Goal: Information Seeking & Learning: Learn about a topic

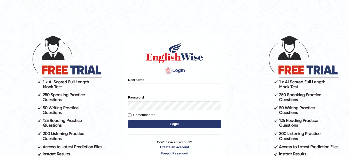
type input "yadwinder_online"
click at [171, 124] on button "Login" at bounding box center [174, 124] width 93 height 8
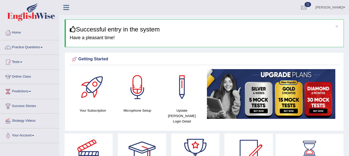
drag, startPoint x: 351, startPoint y: 27, endPoint x: 345, endPoint y: 25, distance: 6.4
click at [345, 25] on html "Toggle navigation Home Practice Questions Speaking Practice Read Aloud Repeat S…" at bounding box center [174, 78] width 349 height 156
click at [40, 47] on link "Practice Questions" at bounding box center [29, 46] width 59 height 13
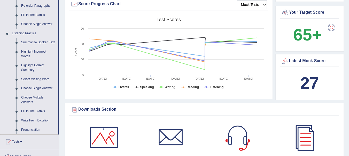
scroll to position [208, 0]
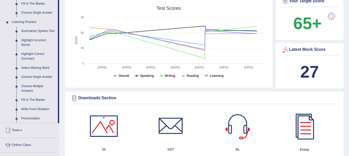
click at [43, 111] on link "Write From Dictation" at bounding box center [38, 109] width 39 height 9
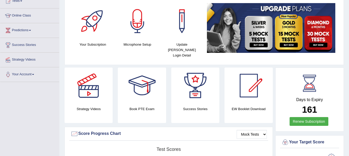
scroll to position [99, 0]
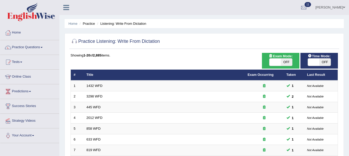
click at [289, 60] on span "OFF" at bounding box center [286, 62] width 11 height 7
checkbox input "true"
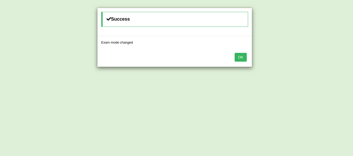
click at [243, 57] on button "OK" at bounding box center [241, 57] width 12 height 9
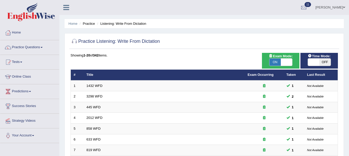
click at [328, 60] on span "OFF" at bounding box center [325, 62] width 11 height 7
checkbox input "true"
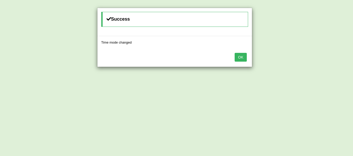
click at [238, 56] on button "OK" at bounding box center [241, 57] width 12 height 9
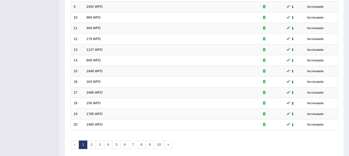
scroll to position [186, 0]
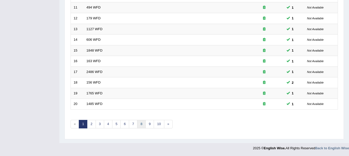
click at [141, 124] on link "8" at bounding box center [141, 124] width 9 height 9
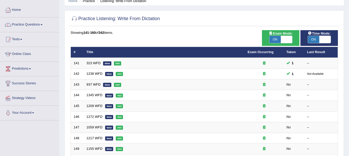
scroll to position [28, 0]
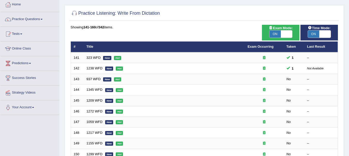
click at [89, 81] on link "937 WFD" at bounding box center [94, 79] width 14 height 4
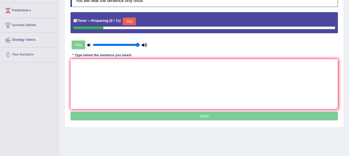
scroll to position [81, 0]
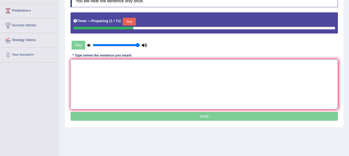
click at [297, 76] on textarea at bounding box center [205, 84] width 268 height 50
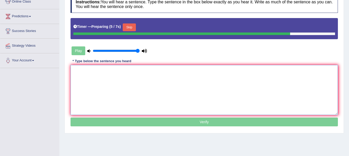
scroll to position [65, 0]
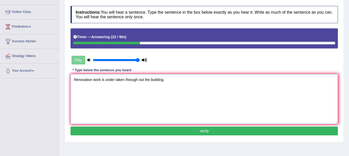
click at [101, 80] on textarea "Renovation work is under taken through out the building." at bounding box center [205, 99] width 268 height 50
type textarea "Renovation work works is under taken through out the building."
click at [186, 131] on button "Verify" at bounding box center [205, 131] width 268 height 9
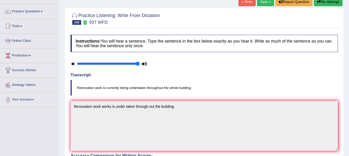
scroll to position [0, 0]
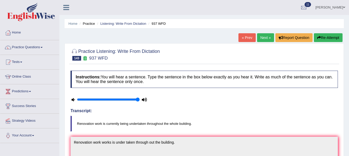
click at [327, 42] on button "Re-Attempt" at bounding box center [328, 37] width 29 height 9
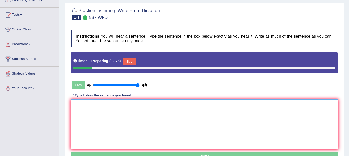
click at [208, 108] on textarea at bounding box center [205, 125] width 268 height 50
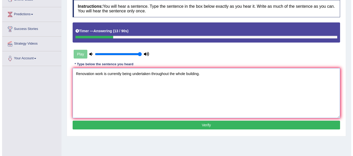
scroll to position [78, 0]
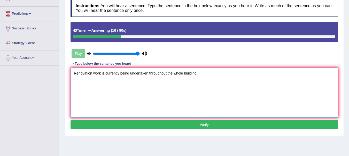
type textarea "Renovation work is currently being undertaken throughout the whole building."
click at [214, 125] on button "Verify" at bounding box center [205, 124] width 268 height 9
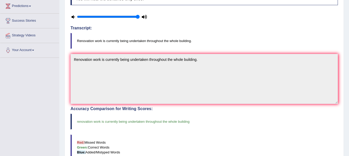
scroll to position [0, 0]
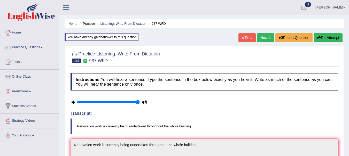
click at [265, 37] on link "Next »" at bounding box center [265, 37] width 17 height 9
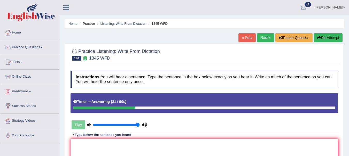
click at [244, 40] on link "« Prev" at bounding box center [247, 37] width 17 height 9
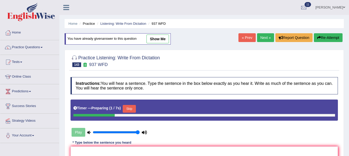
click at [261, 37] on link "Next »" at bounding box center [265, 37] width 17 height 9
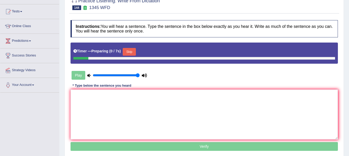
scroll to position [51, 0]
click at [152, 99] on textarea at bounding box center [205, 115] width 268 height 50
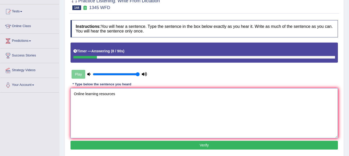
click at [76, 95] on textarea "Online learning resources" at bounding box center [205, 113] width 268 height 50
click at [74, 95] on textarea "Online learning resources" at bounding box center [205, 113] width 268 height 50
click at [87, 95] on textarea "undergrduate Online learning resources" at bounding box center [205, 113] width 268 height 50
click at [99, 94] on textarea "undergraduate Online learning resources" at bounding box center [205, 113] width 268 height 50
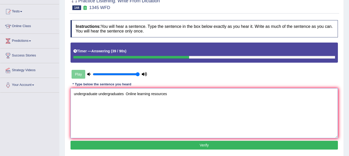
click at [130, 95] on textarea "undergraduate undergraduates Online learning resources" at bounding box center [205, 113] width 268 height 50
click at [130, 95] on textarea "undergraduate undergraduates nline learning resources" at bounding box center [205, 113] width 268 height 50
click at [136, 95] on textarea "undergraduate undergraduates nloine learning resources" at bounding box center [205, 113] width 268 height 50
click at [127, 95] on textarea "undergraduate undergraduates online learning resources" at bounding box center [205, 113] width 268 height 50
click at [168, 96] on textarea "undergraduate undergraduates online learning resources" at bounding box center [205, 113] width 268 height 50
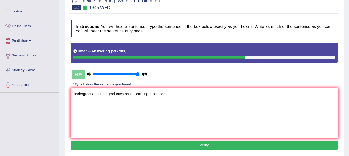
type textarea "undergraduate undergraduates online learning resources."
click at [191, 145] on button "Verify" at bounding box center [205, 145] width 268 height 9
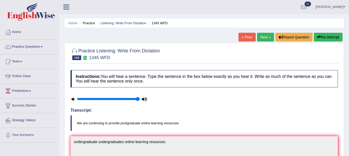
scroll to position [0, 0]
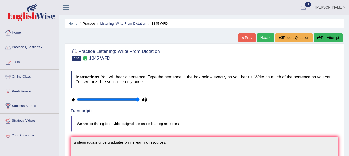
click at [260, 41] on link "Next »" at bounding box center [265, 37] width 17 height 9
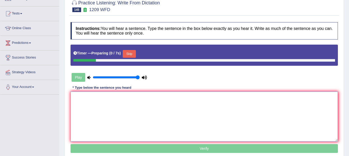
scroll to position [49, 0]
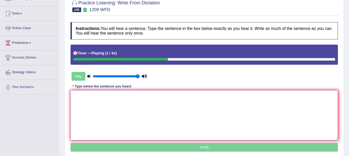
click at [86, 105] on textarea at bounding box center [205, 115] width 268 height 50
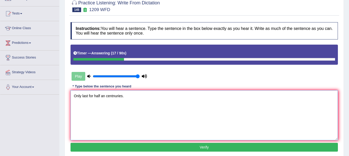
click at [74, 96] on textarea "Only last for half an centnuries." at bounding box center [205, 115] width 268 height 50
click at [83, 97] on textarea "oil Only last for half an centnuries." at bounding box center [205, 115] width 268 height 50
click at [77, 96] on textarea "oil only last for half an centnuries." at bounding box center [205, 115] width 268 height 50
click at [128, 96] on textarea "oil only last for half an centnuries." at bounding box center [205, 115] width 268 height 50
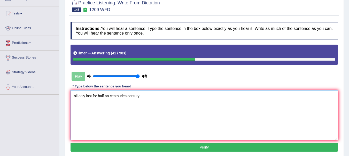
click at [119, 96] on textarea "oil only last for half an centnuries century." at bounding box center [205, 115] width 268 height 50
type textarea "oil only last for half an centuries century."
click at [153, 146] on button "Verify" at bounding box center [205, 147] width 268 height 9
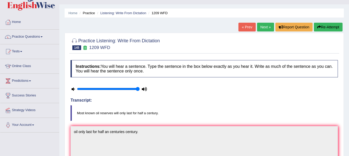
scroll to position [0, 0]
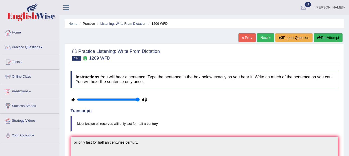
click at [260, 41] on link "Next »" at bounding box center [265, 37] width 17 height 9
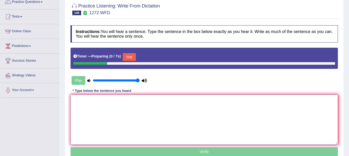
click at [183, 109] on textarea at bounding box center [205, 120] width 268 height 50
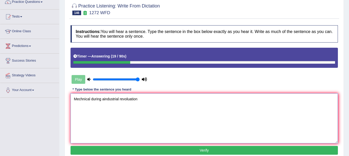
click at [82, 100] on textarea "Mechnical during aindustrial revoluation" at bounding box center [205, 119] width 268 height 50
click at [94, 99] on textarea "Mechanical during aindustrial revoluation" at bounding box center [205, 119] width 268 height 50
click at [95, 99] on textarea "Mechanical phenomenon during aindustrial revoluation" at bounding box center [205, 119] width 268 height 50
click at [128, 99] on textarea "Mechanical phenomenon during aindustrial revoluation" at bounding box center [205, 119] width 268 height 50
click at [169, 98] on textarea "Mechanical phenomenon during a industrial revoluation" at bounding box center [205, 119] width 268 height 50
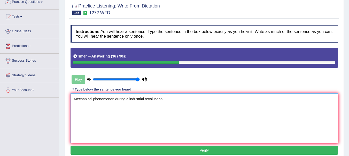
click at [114, 100] on textarea "Mechanical phenomenon during a industrial revoluation." at bounding box center [205, 119] width 268 height 50
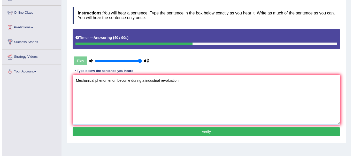
scroll to position [76, 0]
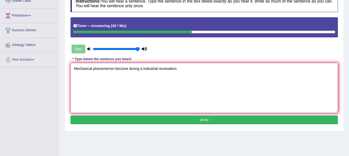
type textarea "Mechanical phenomenon become during a industrial revoluation."
click at [214, 122] on button "Verify" at bounding box center [205, 120] width 268 height 9
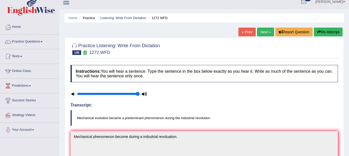
scroll to position [0, 0]
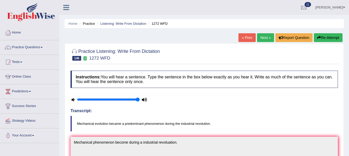
click at [329, 40] on button "Re-Attempt" at bounding box center [328, 37] width 29 height 9
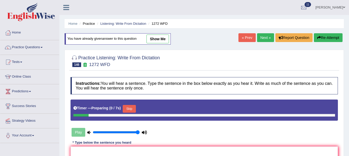
scroll to position [51, 0]
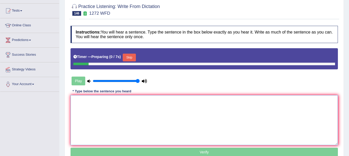
click at [208, 112] on textarea at bounding box center [205, 120] width 268 height 50
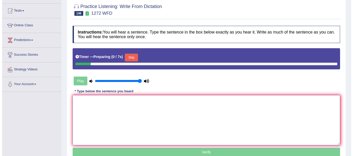
scroll to position [0, 0]
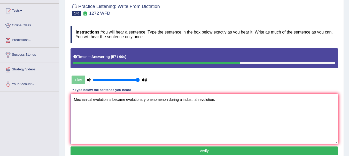
type textarea "Mechanical evolution is became evolutionary phenomenon during a industrial revo…"
click at [187, 150] on button "Verify" at bounding box center [205, 151] width 268 height 9
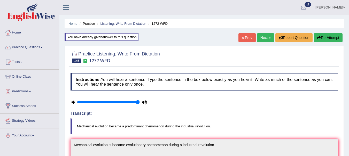
click at [263, 37] on link "Next »" at bounding box center [265, 37] width 17 height 9
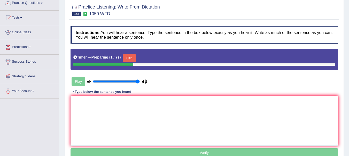
scroll to position [55, 0]
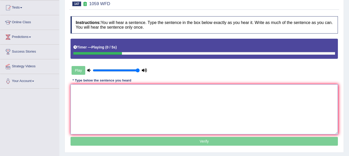
click at [214, 94] on textarea at bounding box center [205, 110] width 268 height 50
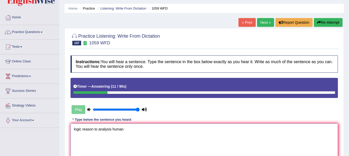
scroll to position [0, 0]
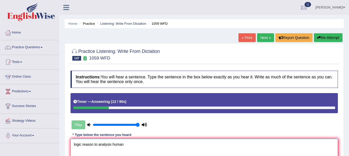
type textarea "logic reason to analysis human"
click at [331, 38] on button "Re-Attempt" at bounding box center [328, 37] width 29 height 9
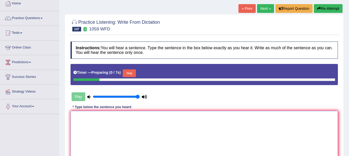
click at [189, 125] on textarea at bounding box center [205, 136] width 268 height 50
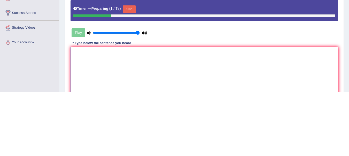
scroll to position [43, 0]
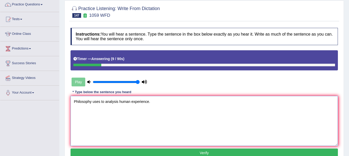
click at [100, 102] on textarea "Philosophy uses to analysis human experience." at bounding box center [205, 121] width 268 height 50
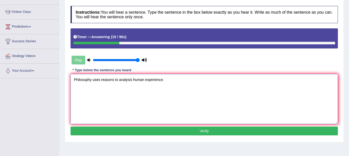
scroll to position [68, 0]
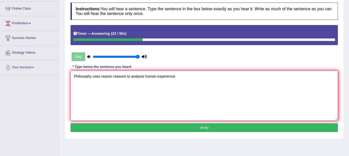
type textarea "Philosophy uses reason reasons to analysis human experience."
click at [208, 128] on button "Verify" at bounding box center [205, 128] width 268 height 9
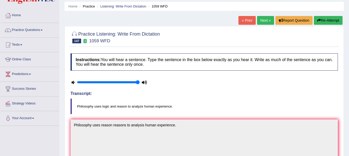
scroll to position [0, 0]
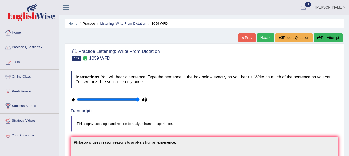
click at [268, 36] on link "Next »" at bounding box center [265, 37] width 17 height 9
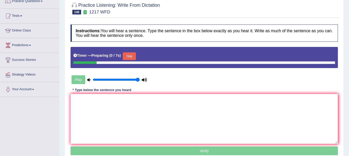
scroll to position [50, 0]
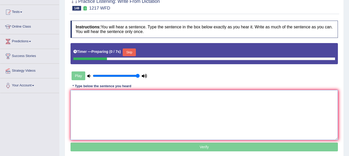
click at [163, 104] on textarea at bounding box center [205, 115] width 268 height 50
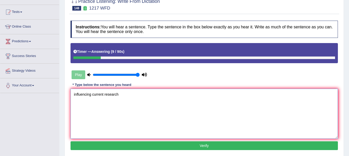
click at [73, 95] on textarea "influencing current research" at bounding box center [205, 114] width 268 height 50
click at [148, 95] on textarea "and technology influencing current research" at bounding box center [205, 114] width 268 height 50
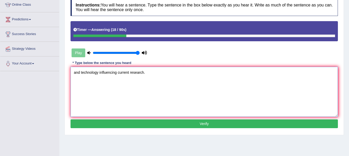
scroll to position [77, 0]
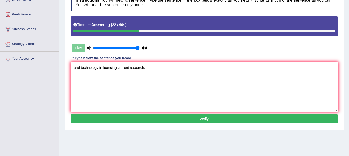
type textarea "and technology influencing current research."
click at [208, 119] on button "Verify" at bounding box center [205, 119] width 268 height 9
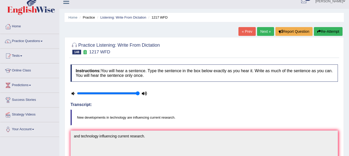
scroll to position [0, 0]
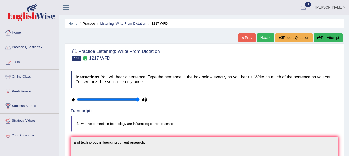
click at [263, 40] on link "Next »" at bounding box center [265, 37] width 17 height 9
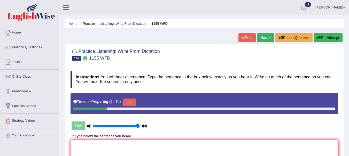
click at [243, 39] on link "« Prev" at bounding box center [247, 37] width 17 height 9
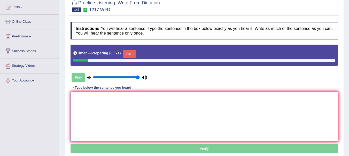
click at [194, 119] on textarea at bounding box center [205, 117] width 268 height 50
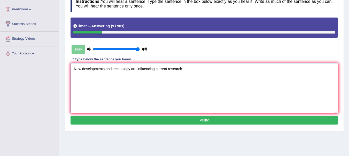
scroll to position [83, 0]
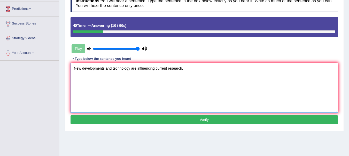
type textarea "New developments and technology are influencing current research."
click at [222, 120] on button "Verify" at bounding box center [205, 120] width 268 height 9
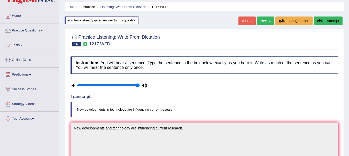
scroll to position [8, 0]
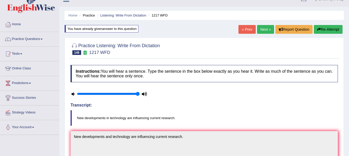
click at [264, 30] on link "Next »" at bounding box center [265, 29] width 17 height 9
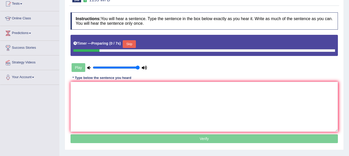
scroll to position [59, 0]
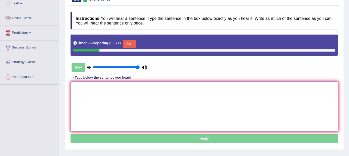
click at [183, 90] on textarea at bounding box center [205, 107] width 268 height 50
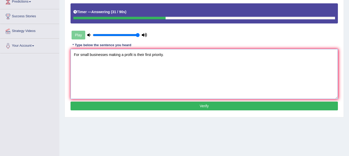
scroll to position [94, 0]
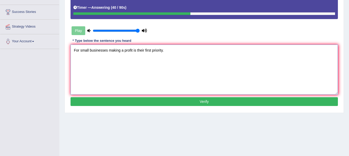
click at [138, 51] on textarea "For small businesses making a profit is their first priority." at bounding box center [205, 70] width 268 height 50
click at [138, 51] on textarea "For small businesses making a profit is the one their first priority." at bounding box center [205, 70] width 268 height 50
click at [150, 51] on textarea "For small businesses making a profit is the one their first priority." at bounding box center [205, 70] width 268 height 50
type textarea "For small businesses making a profit is the their first priority."
click at [212, 101] on button "Verify" at bounding box center [205, 101] width 268 height 9
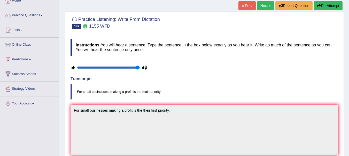
scroll to position [0, 0]
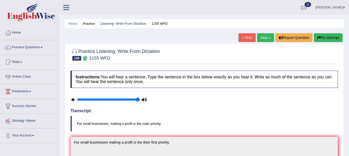
click at [266, 39] on link "Next »" at bounding box center [265, 37] width 17 height 9
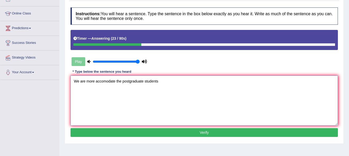
click at [105, 79] on textarea "We are more accomodate the postgraduate students" at bounding box center [205, 101] width 268 height 50
click at [168, 83] on textarea "We are more accommodate the postgraduate students" at bounding box center [205, 101] width 268 height 50
type textarea "We are more accommodate the postgraduate students than then previously possible."
click at [198, 133] on button "Verify" at bounding box center [205, 132] width 268 height 9
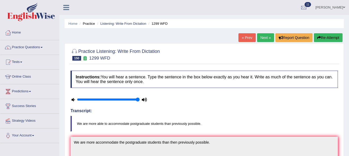
click at [263, 36] on link "Next »" at bounding box center [265, 37] width 17 height 9
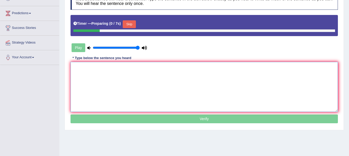
click at [186, 79] on textarea at bounding box center [205, 87] width 268 height 50
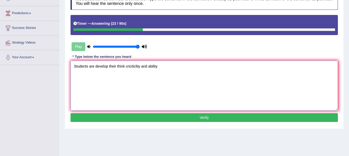
click at [140, 66] on textarea "Students are develop their think criciticlity and ability" at bounding box center [205, 86] width 268 height 50
click at [158, 67] on textarea "Students are develop their think critically and ability" at bounding box center [205, 86] width 268 height 50
click at [126, 67] on textarea "Students are develop their think critically and ability." at bounding box center [205, 86] width 268 height 50
type textarea "Students are develop their think thinking critically and ability."
click at [168, 117] on button "Verify" at bounding box center [205, 118] width 268 height 9
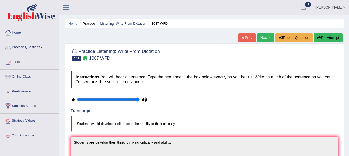
click at [268, 38] on link "Next »" at bounding box center [265, 37] width 17 height 9
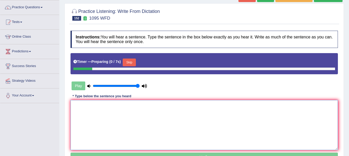
click at [271, 121] on textarea at bounding box center [205, 125] width 268 height 50
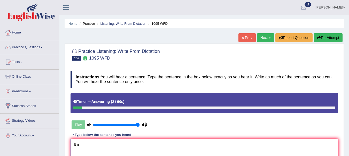
type textarea "It is"
click at [327, 37] on button "Re-Attempt" at bounding box center [328, 37] width 29 height 9
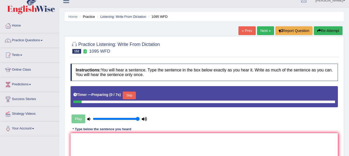
scroll to position [26, 0]
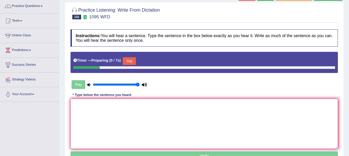
click at [187, 113] on textarea at bounding box center [205, 124] width 268 height 50
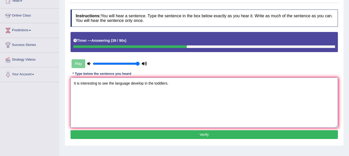
scroll to position [74, 0]
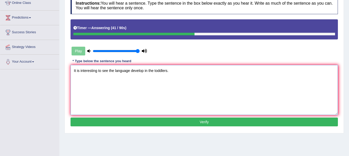
type textarea "It is interesting to see the language develop in the toddlers."
click at [215, 122] on button "Verify" at bounding box center [205, 122] width 268 height 9
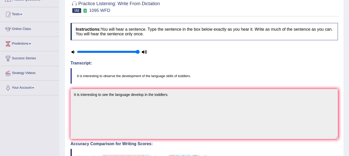
scroll to position [0, 0]
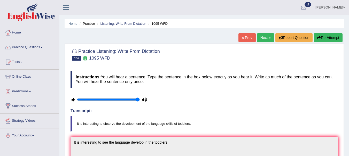
click at [265, 38] on link "Next »" at bounding box center [265, 37] width 17 height 9
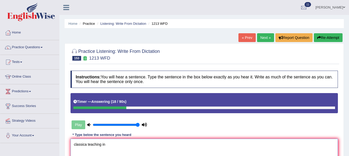
type textarea "classica teaching in"
click at [329, 37] on button "Re-Attempt" at bounding box center [328, 37] width 29 height 9
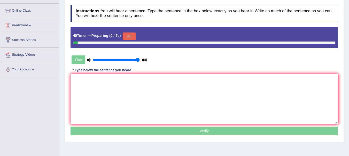
scroll to position [67, 0]
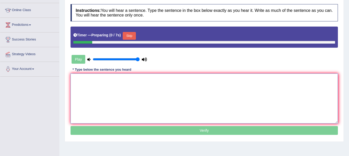
click at [194, 95] on textarea at bounding box center [205, 99] width 268 height 50
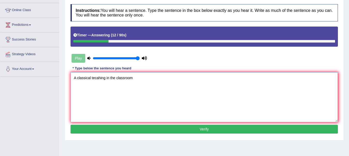
click at [97, 79] on textarea "A classical tecahing in the classroom" at bounding box center [205, 97] width 268 height 50
click at [97, 79] on textarea "A classical teahing in the classroom" at bounding box center [205, 97] width 268 height 50
click at [73, 78] on textarea "A classical teaching in the classroom" at bounding box center [205, 97] width 268 height 50
click at [111, 79] on textarea "Our aim is to changeA classical teaching in the classroom" at bounding box center [205, 97] width 268 height 50
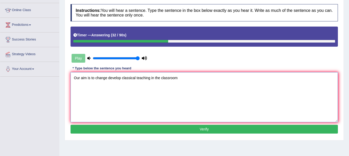
click at [180, 77] on textarea "Our aim is to change develop classical teaching in the classroom" at bounding box center [205, 97] width 268 height 50
type textarea "Our aim is to change develop classical teaching in the classroom."
click at [185, 130] on button "Verify" at bounding box center [205, 129] width 268 height 9
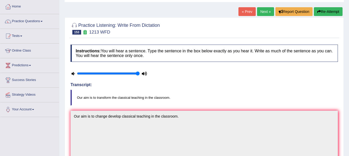
scroll to position [26, 0]
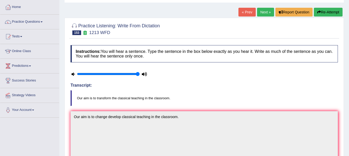
click at [264, 13] on link "Next »" at bounding box center [265, 12] width 17 height 9
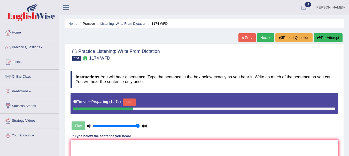
click at [43, 48] on span at bounding box center [42, 47] width 2 height 1
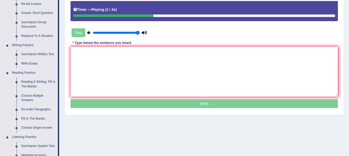
scroll to position [89, 0]
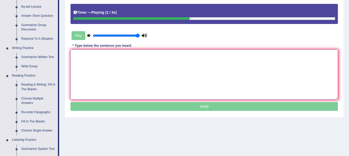
click at [89, 56] on textarea at bounding box center [205, 75] width 268 height 50
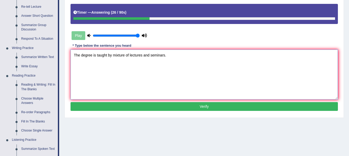
type textarea "The degree is taught by mixture of lectures and seminars."
click at [205, 108] on button "Verify" at bounding box center [205, 106] width 268 height 9
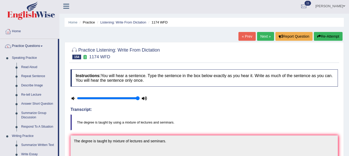
scroll to position [0, 0]
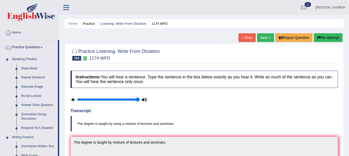
click at [265, 38] on link "Next »" at bounding box center [265, 37] width 17 height 9
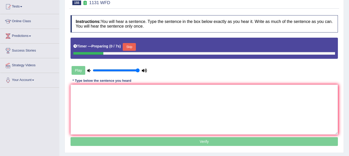
scroll to position [56, 0]
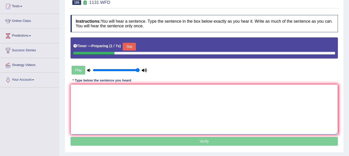
click at [187, 93] on textarea at bounding box center [205, 110] width 268 height 50
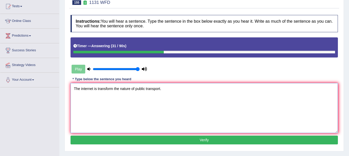
click at [114, 89] on textarea "The internet is transform the nature of public transport." at bounding box center [205, 108] width 268 height 50
drag, startPoint x: 114, startPoint y: 89, endPoint x: 135, endPoint y: 107, distance: 28.0
click at [135, 107] on textarea "The internet is transform transformsthe nature of public transport." at bounding box center [205, 108] width 268 height 50
click at [115, 88] on textarea "The internet is transform transformsthe nature of public transport." at bounding box center [205, 108] width 268 height 50
click at [131, 88] on textarea "The internet is transform transformsthe nature of public transport." at bounding box center [205, 108] width 268 height 50
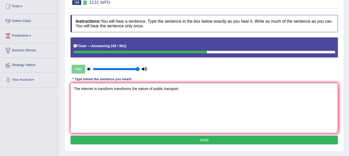
type textarea "The internet is transform transforms the nature of public transport."
click at [198, 141] on button "Verify" at bounding box center [205, 140] width 268 height 9
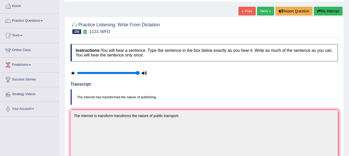
scroll to position [26, 0]
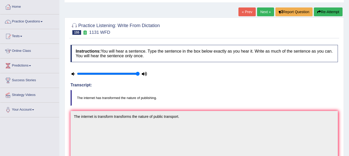
click at [326, 12] on button "Re-Attempt" at bounding box center [328, 11] width 29 height 9
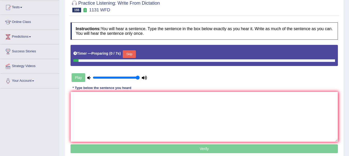
scroll to position [61, 0]
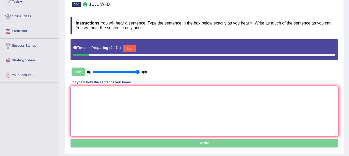
click at [264, 109] on textarea at bounding box center [205, 111] width 268 height 50
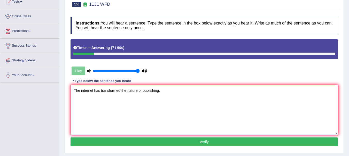
type textarea "The internet has transformed the nature of publishing."
click at [214, 142] on button "Verify" at bounding box center [205, 142] width 268 height 9
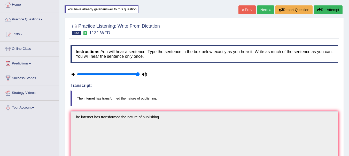
scroll to position [0, 0]
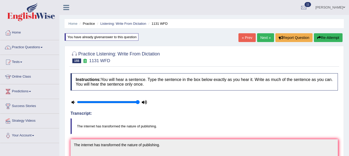
click at [263, 39] on link "Next »" at bounding box center [265, 37] width 17 height 9
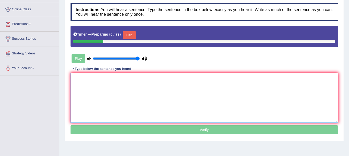
click at [183, 82] on textarea at bounding box center [205, 98] width 268 height 50
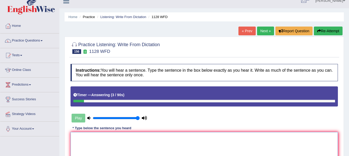
scroll to position [2, 0]
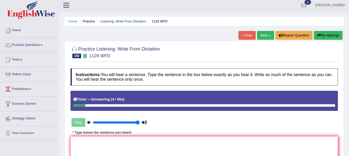
click at [327, 34] on button "Re-Attempt" at bounding box center [328, 35] width 29 height 9
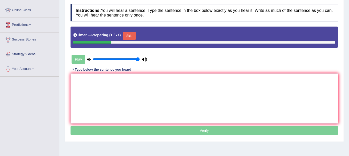
scroll to position [74, 0]
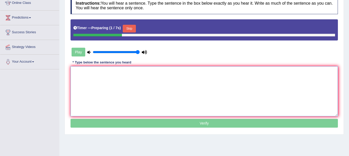
click at [192, 80] on textarea at bounding box center [205, 91] width 268 height 50
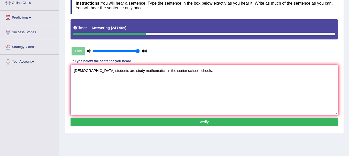
type textarea "[DEMOGRAPHIC_DATA] students are study mathematics in the senior school schools."
click at [189, 122] on button "Verify" at bounding box center [205, 122] width 268 height 9
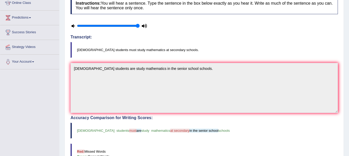
click at [197, 120] on h4 "Accuracy Comparison for Writing Scores:" at bounding box center [205, 118] width 268 height 5
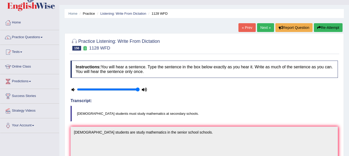
scroll to position [0, 0]
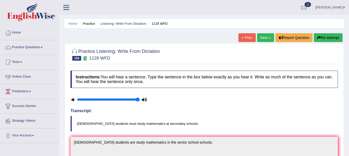
click at [319, 39] on icon "button" at bounding box center [319, 38] width 4 height 4
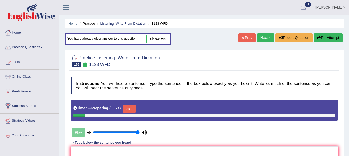
scroll to position [43, 0]
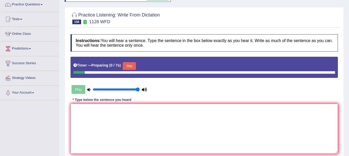
click at [245, 122] on textarea at bounding box center [205, 129] width 268 height 50
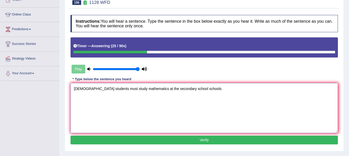
scroll to position [73, 0]
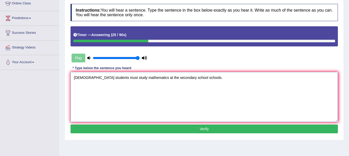
type textarea "British students must study mathematics at the secondary school schools."
click at [217, 132] on button "Verify" at bounding box center [205, 129] width 268 height 9
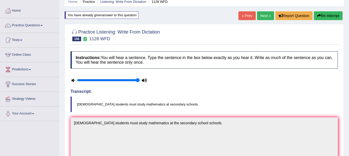
scroll to position [21, 0]
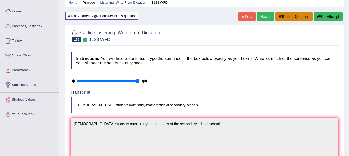
click at [310, 19] on button "Report Question" at bounding box center [294, 16] width 37 height 9
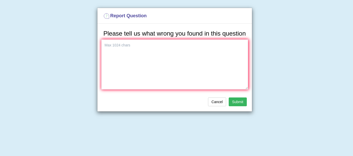
click at [264, 17] on div "Report Question Please tell us what wrong you found in this question Cancel Sub…" at bounding box center [176, 78] width 353 height 156
click at [263, 18] on div "Report Question Please tell us what wrong you found in this question Cancel Sub…" at bounding box center [176, 78] width 353 height 156
click at [261, 42] on div "Report Question Please tell us what wrong you found in this question Cancel Sub…" at bounding box center [176, 78] width 353 height 156
click at [219, 104] on button "Cancel" at bounding box center [217, 102] width 18 height 9
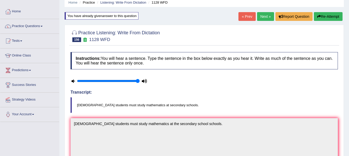
click at [266, 17] on link "Next »" at bounding box center [265, 16] width 17 height 9
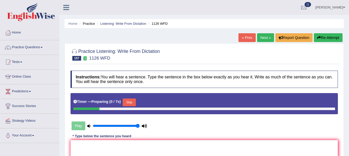
scroll to position [41, 0]
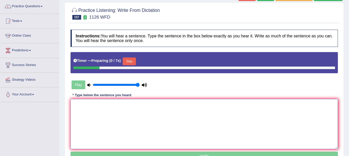
click at [221, 107] on textarea at bounding box center [205, 124] width 268 height 50
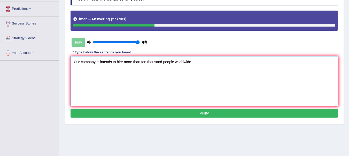
scroll to position [84, 0]
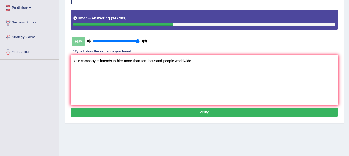
type textarea "Our company is intends to hire more than ten thousand people worldwide."
click at [198, 114] on button "Verify" at bounding box center [205, 112] width 268 height 9
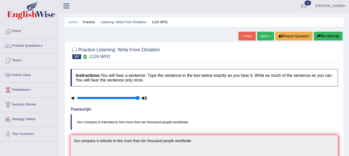
scroll to position [0, 0]
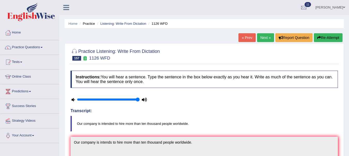
click at [264, 41] on link "Next »" at bounding box center [265, 37] width 17 height 9
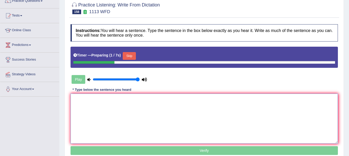
click at [228, 110] on textarea at bounding box center [205, 119] width 268 height 50
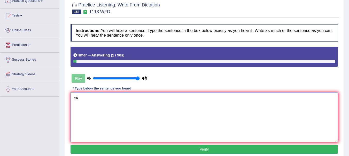
type textarea "c"
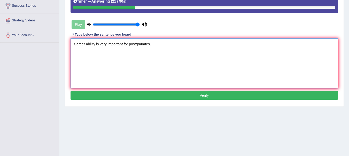
scroll to position [101, 0]
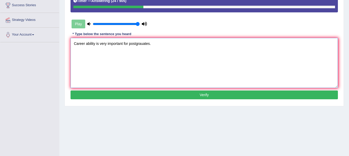
click at [140, 44] on textarea "Career ability is very important for postgrauates." at bounding box center [205, 63] width 268 height 50
type textarea "Career ability is very important for postgraduates."
click at [208, 95] on button "Verify" at bounding box center [205, 95] width 268 height 9
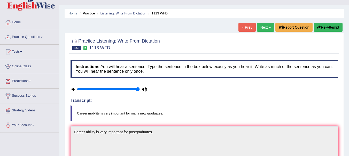
scroll to position [0, 0]
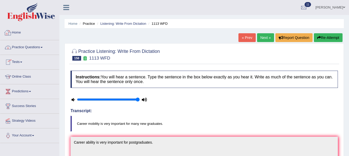
click at [32, 48] on link "Practice Questions" at bounding box center [29, 46] width 59 height 13
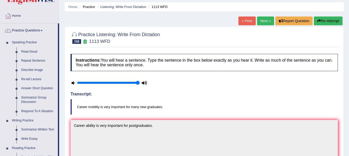
scroll to position [15, 0]
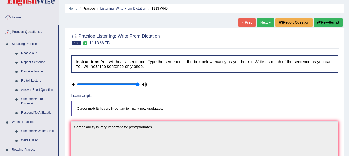
click at [264, 23] on link "Next »" at bounding box center [265, 22] width 17 height 9
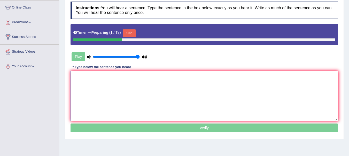
click at [175, 79] on textarea at bounding box center [205, 96] width 268 height 50
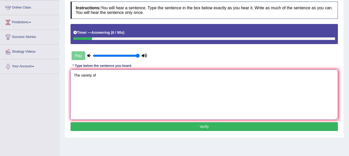
click at [81, 75] on textarea "The variety of" at bounding box center [205, 95] width 268 height 50
click at [111, 77] on textarea "There are variety of" at bounding box center [205, 95] width 268 height 50
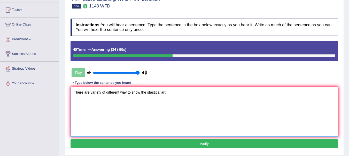
scroll to position [18, 0]
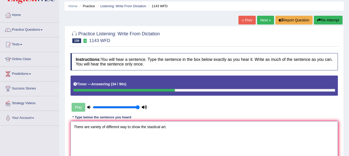
type textarea "There are variety of different way to show the stastical art."
click at [328, 21] on button "Re-Attempt" at bounding box center [328, 20] width 29 height 9
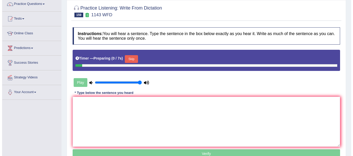
scroll to position [45, 0]
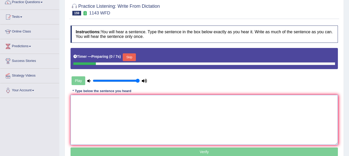
click at [171, 120] on textarea at bounding box center [205, 120] width 268 height 50
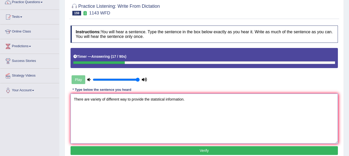
type textarea "There are variety of different way to provide the statstical information."
click at [146, 147] on button "Verify" at bounding box center [205, 151] width 268 height 9
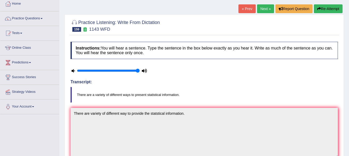
scroll to position [0, 0]
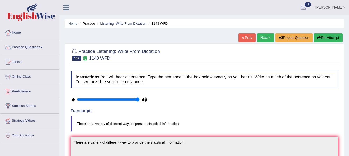
click link "Next »"
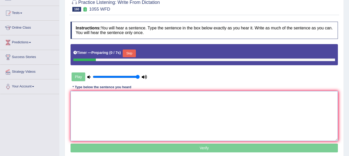
click at [199, 108] on textarea at bounding box center [205, 116] width 268 height 50
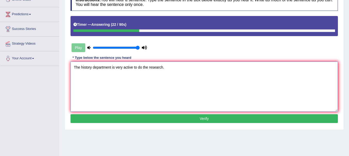
scroll to position [79, 0]
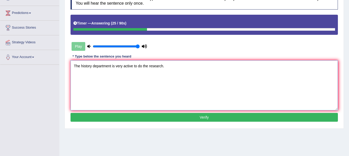
type textarea "The history department is very active to do the research."
click at [199, 116] on button "Verify" at bounding box center [205, 117] width 268 height 9
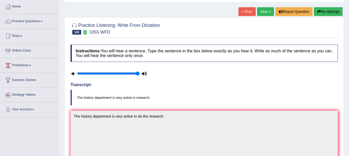
scroll to position [26, 0]
click at [264, 12] on link "Next »" at bounding box center [265, 11] width 17 height 9
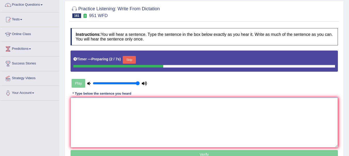
click at [172, 106] on textarea at bounding box center [205, 123] width 268 height 50
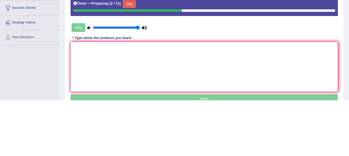
scroll to position [43, 0]
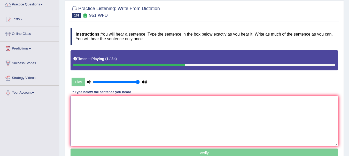
click at [281, 118] on textarea at bounding box center [205, 121] width 268 height 50
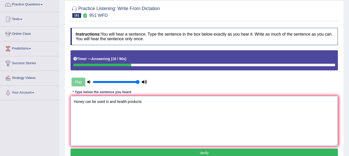
click at [109, 102] on textarea "Honey can be used in and health products" at bounding box center [205, 121] width 268 height 50
click at [109, 102] on textarea "Honey can be used in food and health products" at bounding box center [205, 121] width 268 height 50
click at [154, 101] on textarea "Honey can be used in food and health products" at bounding box center [205, 121] width 268 height 50
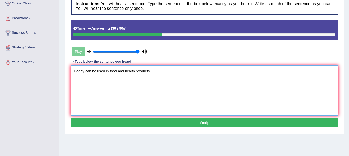
scroll to position [74, 0]
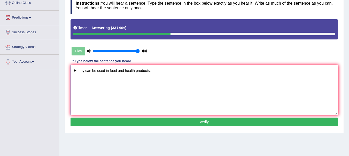
type textarea "Honey can be used in food and health products."
click at [205, 123] on button "Verify" at bounding box center [205, 122] width 268 height 9
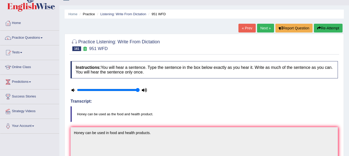
scroll to position [0, 0]
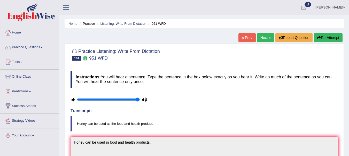
click at [260, 40] on link "Next »" at bounding box center [265, 37] width 17 height 9
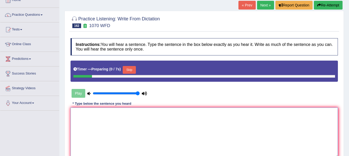
click at [205, 116] on textarea at bounding box center [205, 133] width 268 height 50
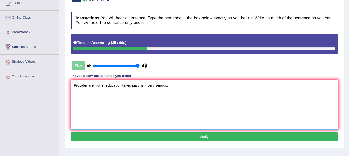
scroll to position [60, 0]
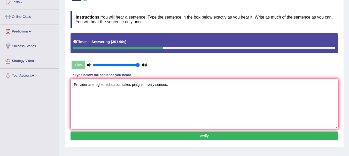
type textarea "Provider are higher education takes pialgrism very serious."
click at [207, 133] on button "Verify" at bounding box center [205, 136] width 268 height 9
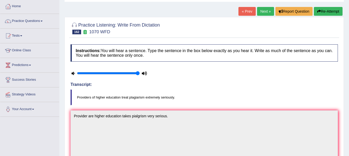
scroll to position [0, 0]
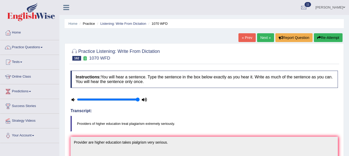
click at [332, 36] on button "Re-Attempt" at bounding box center [328, 37] width 29 height 9
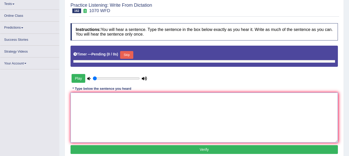
click at [187, 109] on textarea at bounding box center [205, 118] width 268 height 50
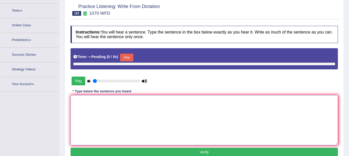
type input "1"
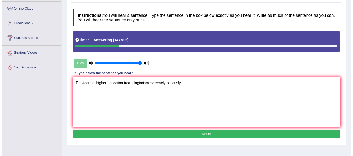
scroll to position [79, 0]
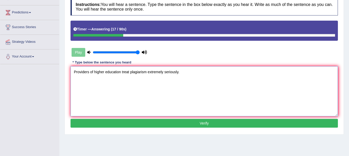
type textarea "Providers of higher education treat plagiarism extremely seriously."
click at [201, 122] on button "Verify" at bounding box center [205, 123] width 268 height 9
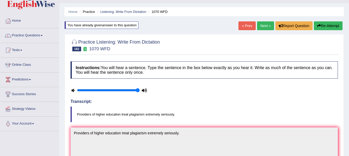
scroll to position [0, 0]
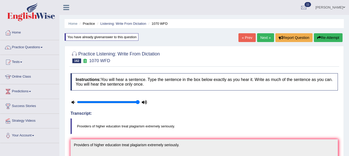
click at [264, 40] on link "Next »" at bounding box center [265, 37] width 17 height 9
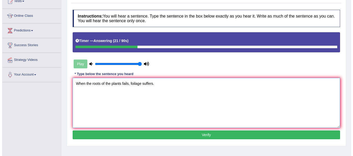
scroll to position [83, 0]
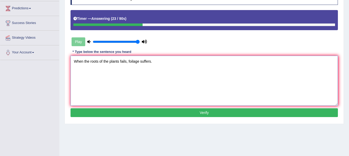
type textarea "When the roots of the plants fails, foilage suffers."
click at [163, 113] on button "Verify" at bounding box center [205, 113] width 268 height 9
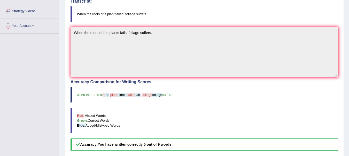
scroll to position [111, 0]
